Goal: Transaction & Acquisition: Purchase product/service

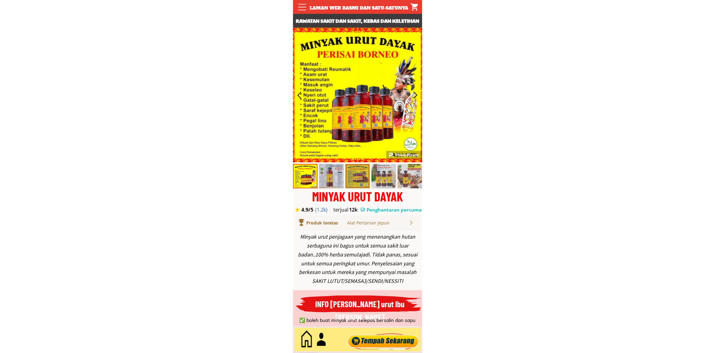
type input "Junaydi bin salai salai"
type input "0194220700"
click at [379, 339] on div at bounding box center [383, 340] width 74 height 20
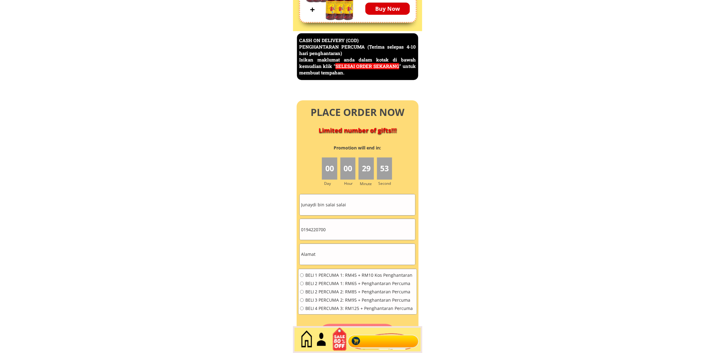
scroll to position [2670, 0]
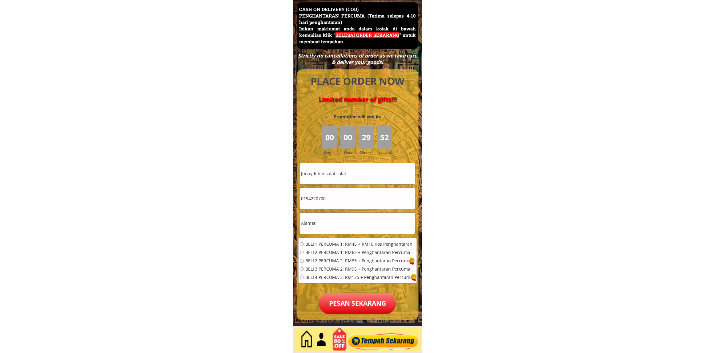
click at [353, 175] on input "Junaydi bin salai salai" at bounding box center [357, 173] width 115 height 21
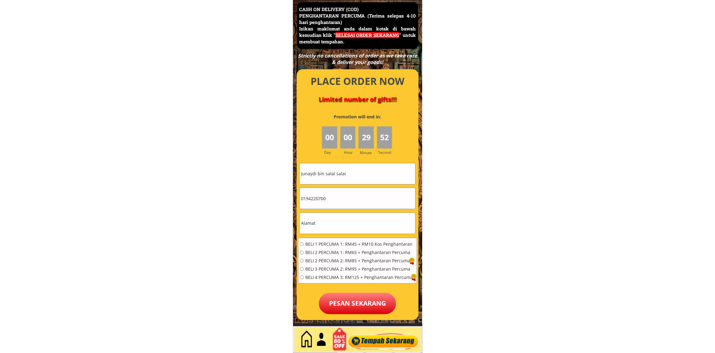
paste input "[PERSON_NAME]"
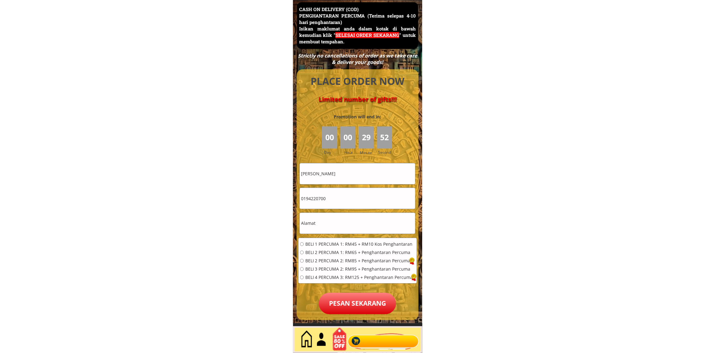
type input "[PERSON_NAME]"
drag, startPoint x: 357, startPoint y: 193, endPoint x: 353, endPoint y: 204, distance: 12.2
click at [359, 193] on input "0194220700" at bounding box center [357, 198] width 115 height 21
click at [339, 225] on input "text" at bounding box center [357, 223] width 115 height 21
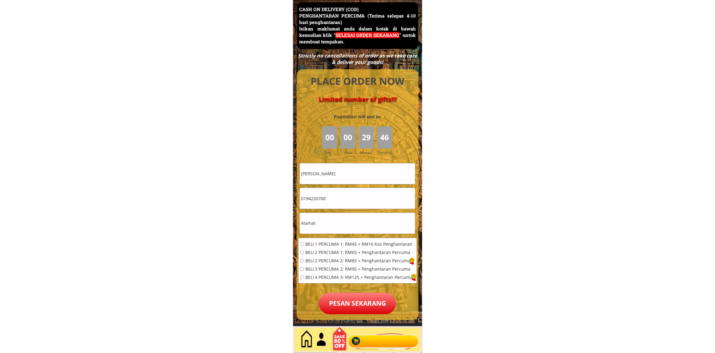
paste input "1426hijayu 3d/48 Bandar baru Sendayan N.""
type input "1426hijayu 3d/48 Bandar baru Sendayan N."
click at [350, 201] on input "0194220700" at bounding box center [357, 198] width 115 height 21
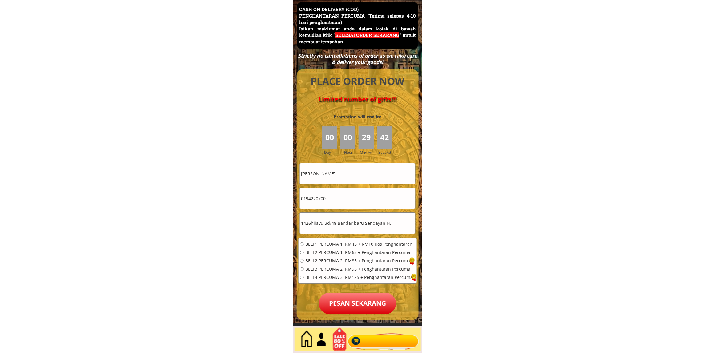
paste input "82393776"
type input "0182393776"
click at [329, 244] on span "BELI 1 PERCUMA 1: RM45 + RM10 Kos Penghantaran" at bounding box center [359, 244] width 108 height 4
radio input "true"
click at [379, 305] on p "Pesan sekarang" at bounding box center [357, 304] width 77 height 22
